Goal: Information Seeking & Learning: Learn about a topic

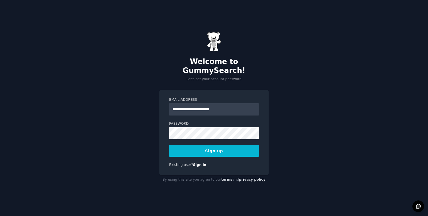
click at [208, 145] on button "Sign up" at bounding box center [214, 151] width 90 height 12
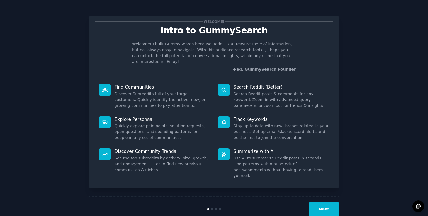
click at [339, 198] on div "Welcome! Intro to GummySearch Welcome! I built GummySearch because Reddit is a …" at bounding box center [214, 115] width 412 height 214
click at [330, 203] on button "Next" at bounding box center [324, 210] width 30 height 14
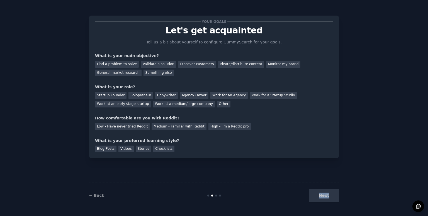
click at [330, 199] on div "Next" at bounding box center [297, 196] width 83 height 14
click at [294, 189] on div "Next" at bounding box center [297, 196] width 83 height 14
click at [122, 64] on div "Find a problem to solve" at bounding box center [117, 64] width 44 height 7
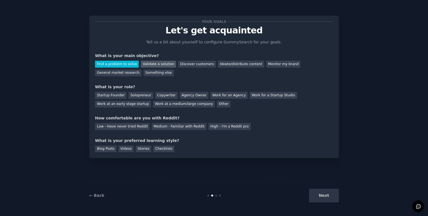
click at [154, 64] on div "Validate a solution" at bounding box center [158, 64] width 35 height 7
click at [124, 62] on div "Find a problem to solve" at bounding box center [117, 64] width 44 height 7
click at [135, 94] on div "Solopreneur" at bounding box center [140, 95] width 25 height 7
click at [165, 127] on div "Medium - Familiar with Reddit" at bounding box center [179, 126] width 55 height 7
click at [318, 198] on div "Next" at bounding box center [297, 196] width 83 height 14
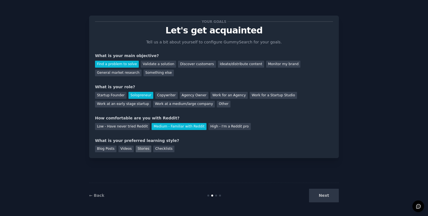
click at [136, 149] on div "Stories" at bounding box center [144, 149] width 16 height 7
click at [326, 199] on button "Next" at bounding box center [324, 196] width 30 height 14
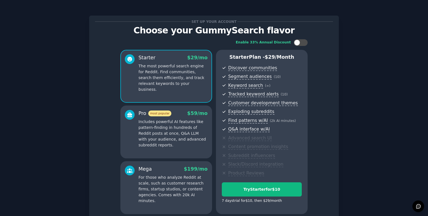
click at [326, 199] on div "Enable 33% Annual Discount Starter $ 29 /mo The most powerful search engine for…" at bounding box center [214, 126] width 238 height 183
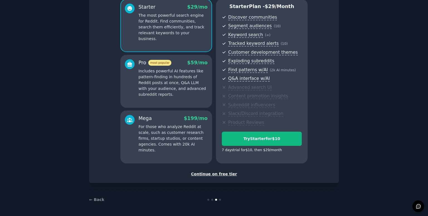
click at [220, 175] on div "Continue on free tier" at bounding box center [214, 174] width 238 height 6
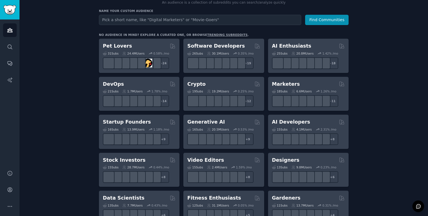
scroll to position [68, 0]
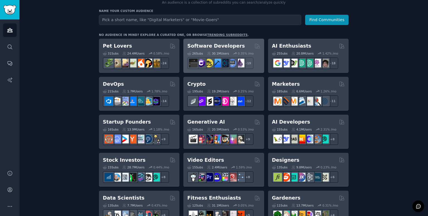
click at [233, 39] on div "Software Developers Curated by GummySearch 26 Sub s 30.1M Users 0.35 % /mo + 19" at bounding box center [223, 56] width 81 height 34
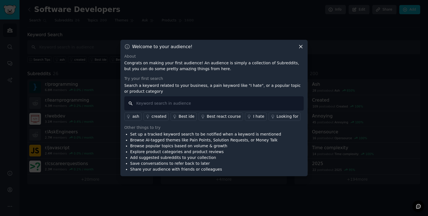
click at [221, 105] on input "text" at bounding box center [213, 103] width 179 height 14
click at [299, 48] on icon at bounding box center [300, 46] width 3 height 3
